Goal: Task Accomplishment & Management: Manage account settings

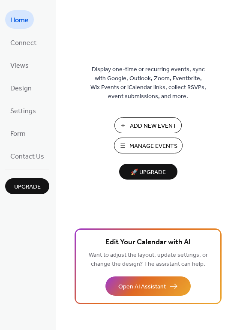
click at [156, 142] on span "Manage Events" at bounding box center [153, 146] width 48 height 9
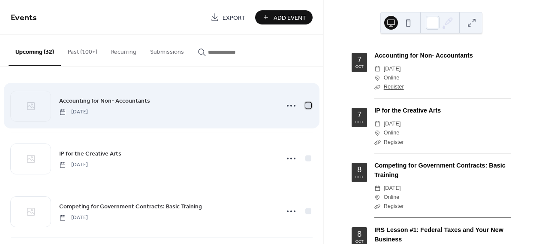
click at [306, 102] on div at bounding box center [308, 105] width 6 height 6
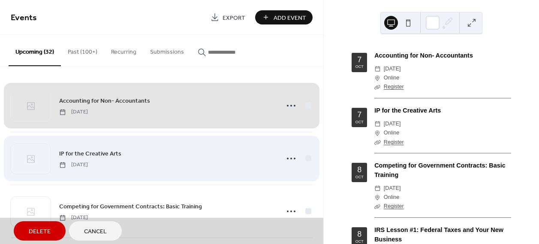
click at [305, 156] on div "IP for the Creative Arts Tuesday, October 7, 2025" at bounding box center [162, 158] width 302 height 53
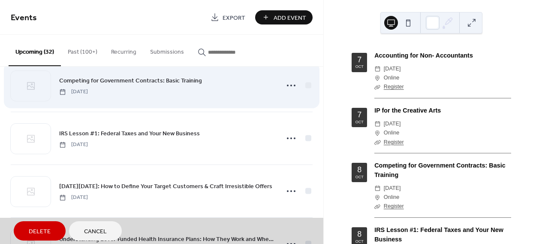
scroll to position [129, 0]
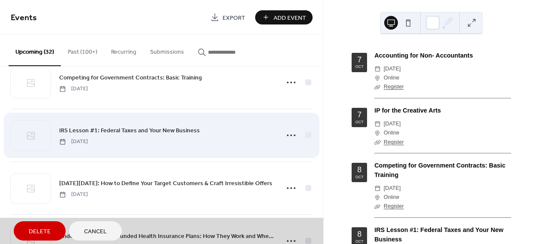
click at [307, 135] on div "IRS Lesson #1: Federal Taxes and Your New Business Wednesday, October 8, 2025" at bounding box center [162, 134] width 302 height 53
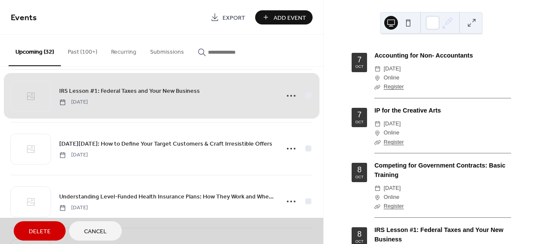
scroll to position [171, 0]
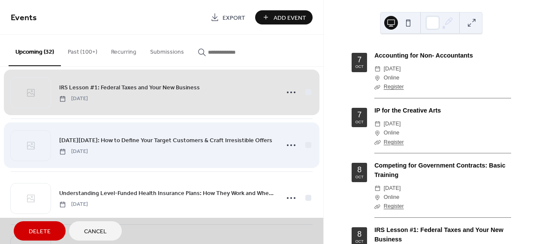
click at [305, 143] on div "Small Business Saturday: How to Define Your Target Customers & Craft Irresistib…" at bounding box center [162, 144] width 302 height 53
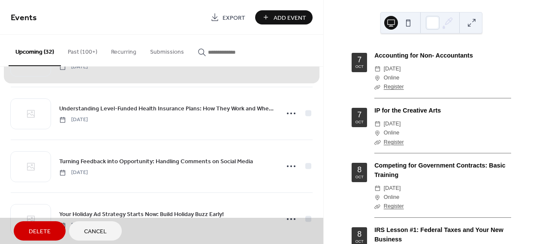
scroll to position [257, 0]
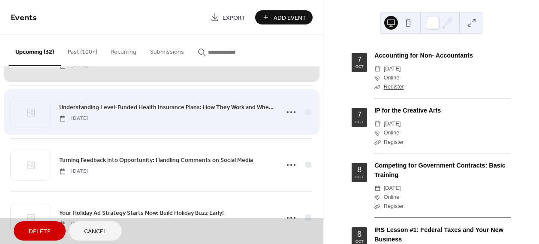
click at [306, 112] on div "Understanding Level-Funded Health Insurance Plans: How They Work and Where Savi…" at bounding box center [162, 111] width 302 height 53
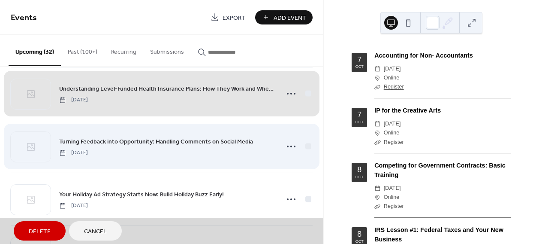
scroll to position [300, 0]
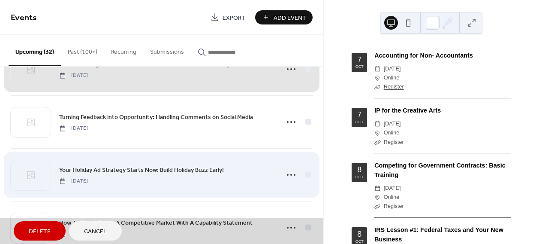
click at [305, 171] on div "Your Holiday Ad Strategy Starts Now: Build Holiday Buzz Early! Thursday, Octobe…" at bounding box center [162, 174] width 302 height 53
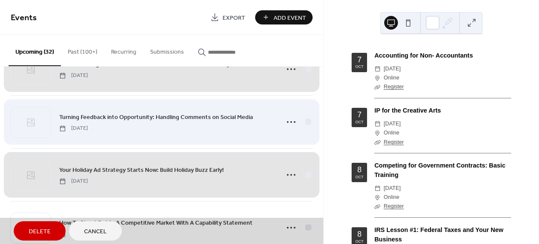
click at [305, 120] on div "Turning Feedback into Opportunity: Handling Comments on Social Media Thursday, …" at bounding box center [162, 121] width 302 height 53
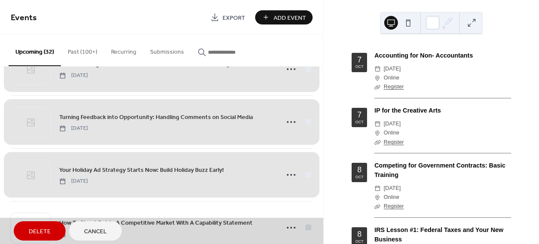
click at [42, 230] on span "Delete" at bounding box center [40, 231] width 22 height 9
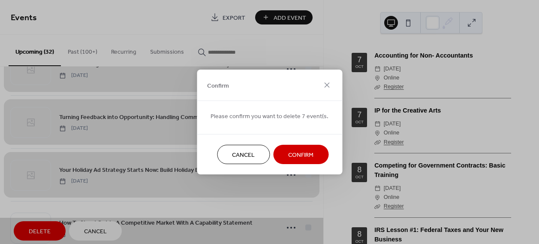
click at [311, 151] on span "Confirm" at bounding box center [300, 154] width 25 height 9
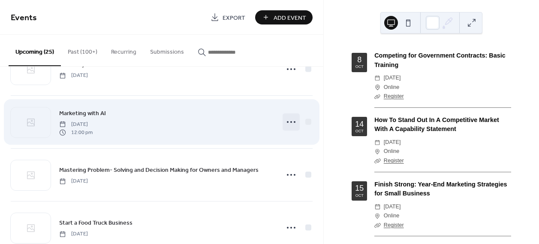
click at [290, 121] on circle at bounding box center [291, 122] width 2 height 2
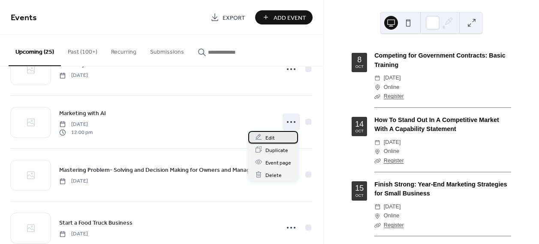
click at [272, 138] on span "Edit" at bounding box center [269, 137] width 9 height 9
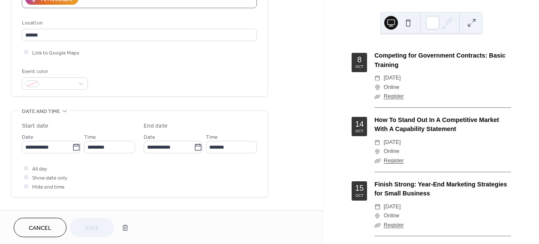
scroll to position [171, 0]
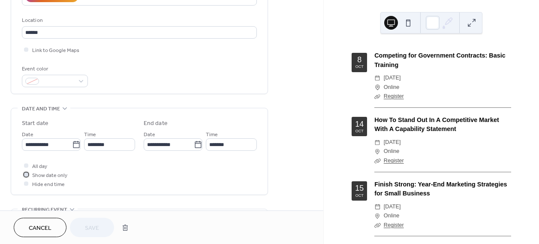
click at [27, 174] on div at bounding box center [26, 174] width 4 height 4
click at [94, 226] on span "Save" at bounding box center [92, 227] width 14 height 9
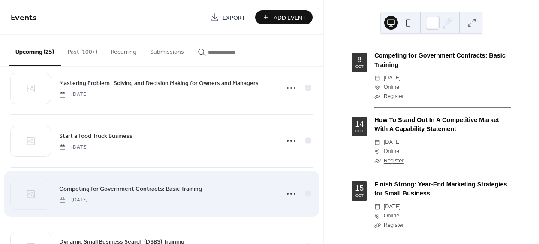
scroll to position [386, 0]
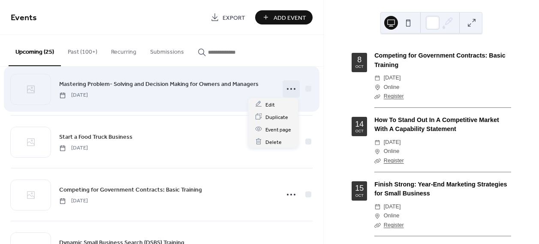
click at [289, 87] on icon at bounding box center [291, 89] width 14 height 14
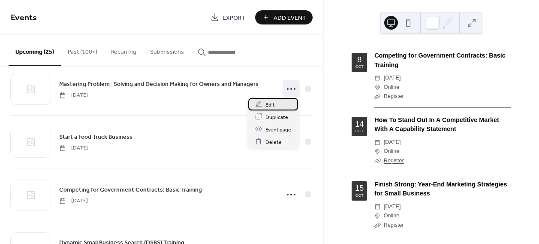
click at [278, 103] on div "Edit" at bounding box center [273, 104] width 50 height 12
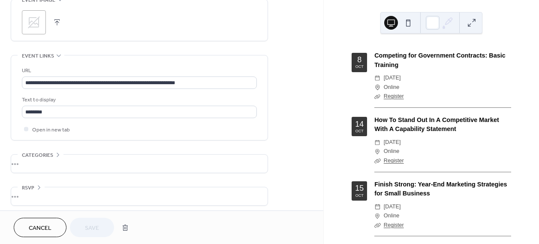
scroll to position [427, 0]
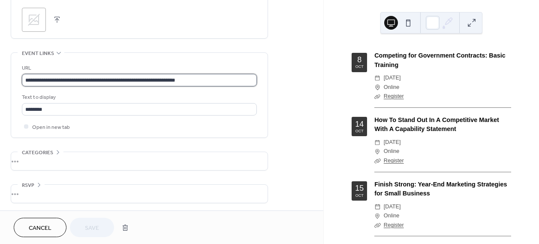
click at [85, 75] on input "**********" at bounding box center [139, 80] width 235 height 12
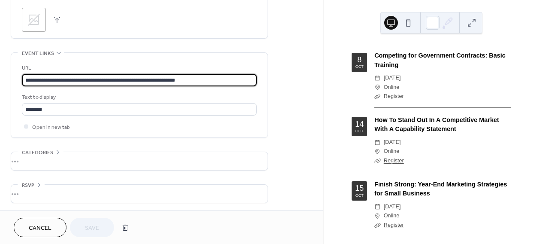
click at [85, 75] on input "**********" at bounding box center [139, 80] width 235 height 12
paste input "**********"
type input "**********"
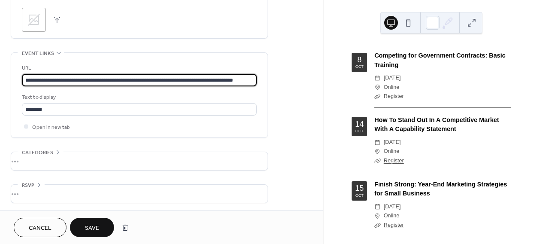
click at [92, 225] on span "Save" at bounding box center [92, 227] width 14 height 9
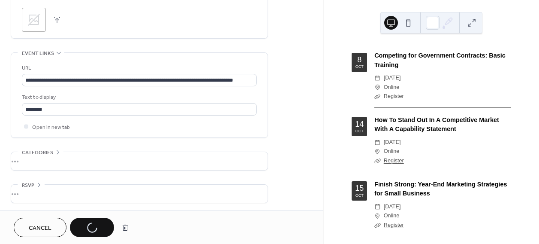
scroll to position [0, 0]
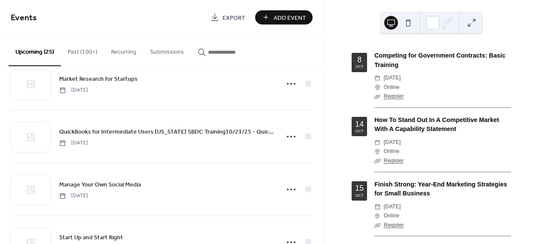
scroll to position [815, 0]
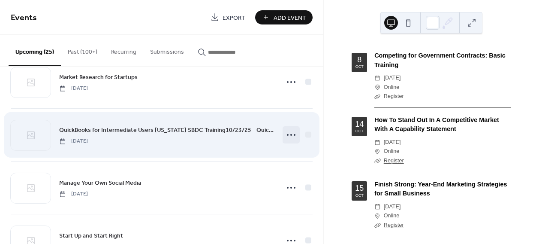
click at [287, 131] on icon at bounding box center [291, 135] width 14 height 14
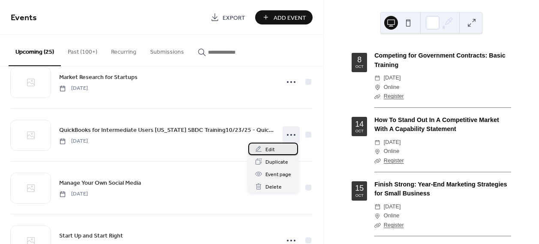
click at [270, 148] on span "Edit" at bounding box center [269, 149] width 9 height 9
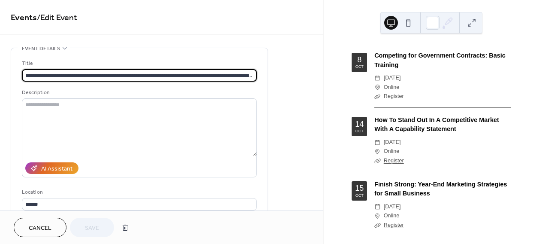
drag, startPoint x: 60, startPoint y: 74, endPoint x: 13, endPoint y: 74, distance: 47.6
click at [13, 74] on div "**********" at bounding box center [139, 156] width 256 height 217
drag, startPoint x: 104, startPoint y: 74, endPoint x: 260, endPoint y: 80, distance: 156.6
click at [260, 80] on div "**********" at bounding box center [139, 156] width 256 height 217
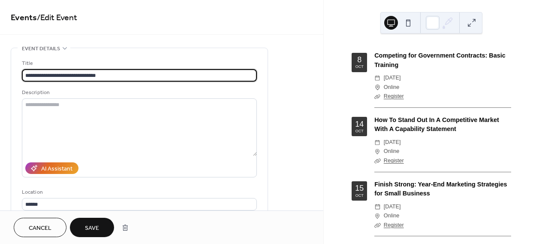
type input "**********"
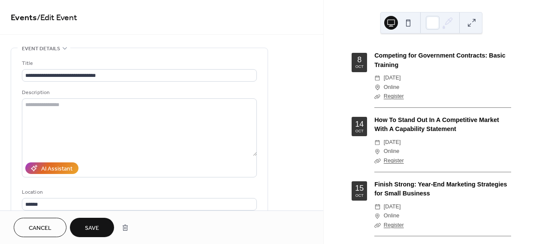
click at [87, 229] on span "Save" at bounding box center [92, 227] width 14 height 9
